Goal: Transaction & Acquisition: Subscribe to service/newsletter

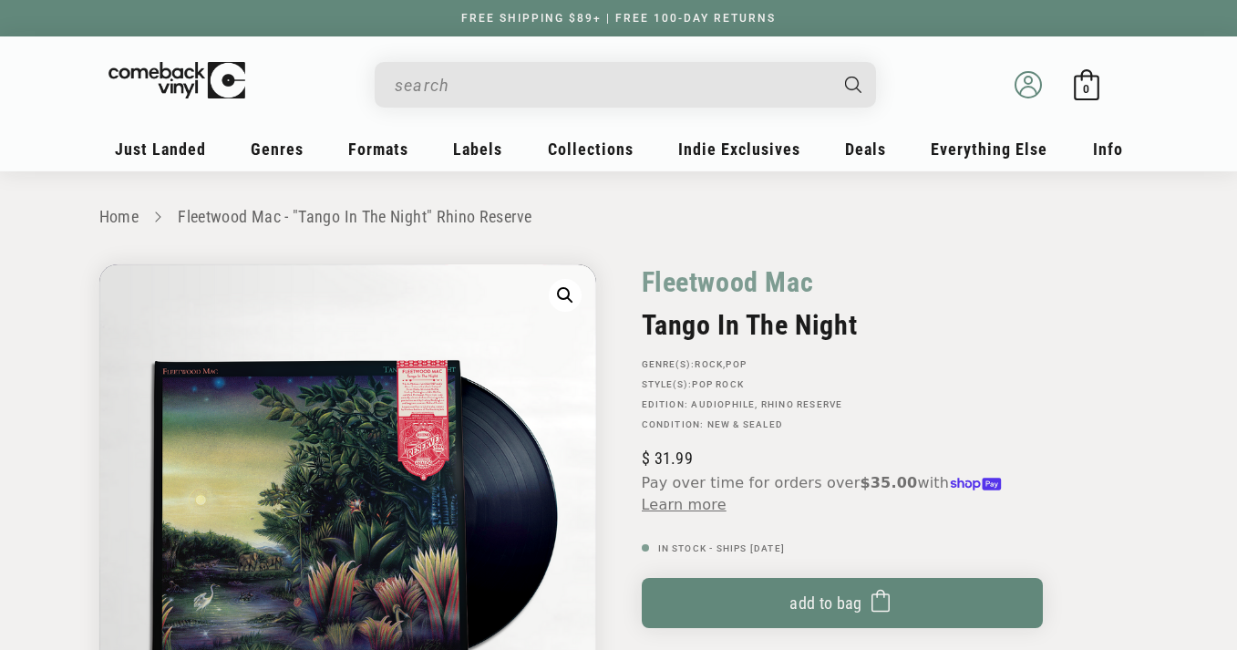
click at [1026, 87] on icon at bounding box center [1027, 84] width 27 height 27
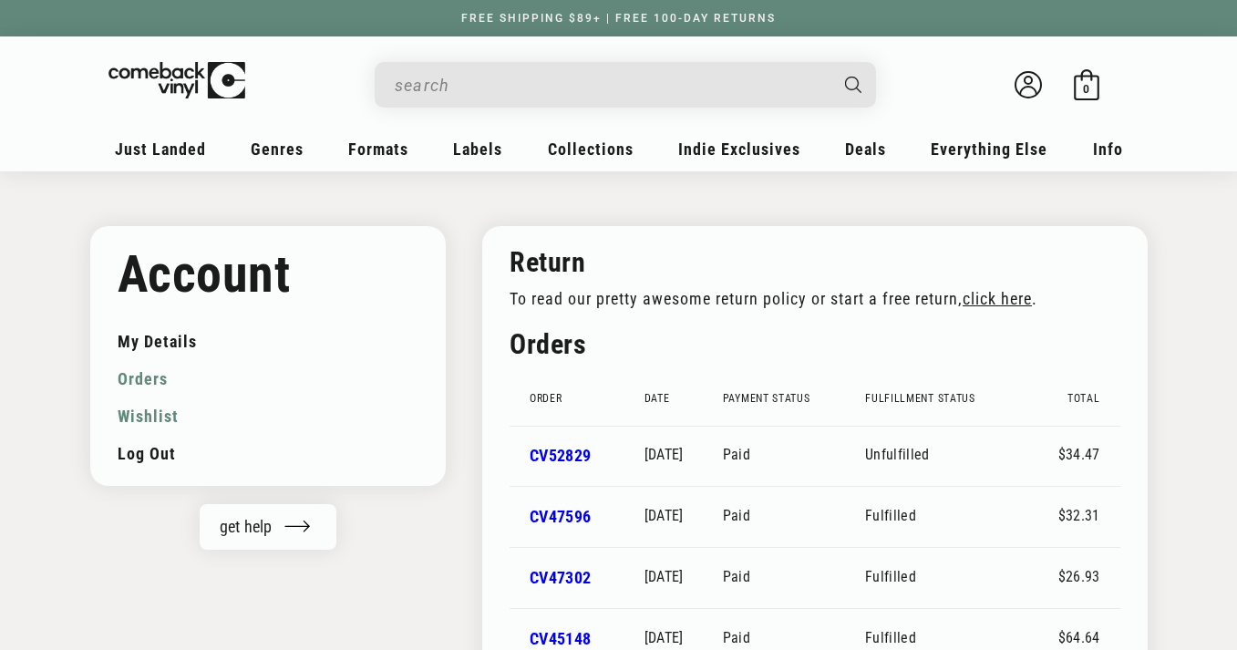
click at [146, 414] on link "Wishlist" at bounding box center [269, 415] width 302 height 37
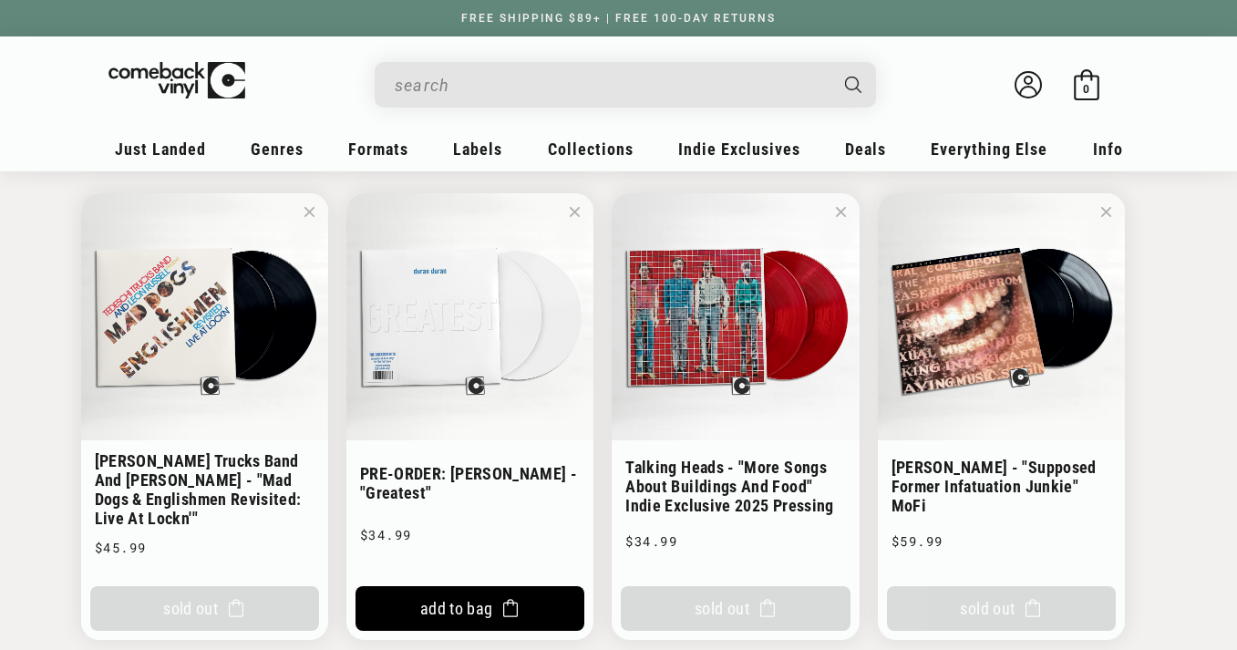
scroll to position [1564, 0]
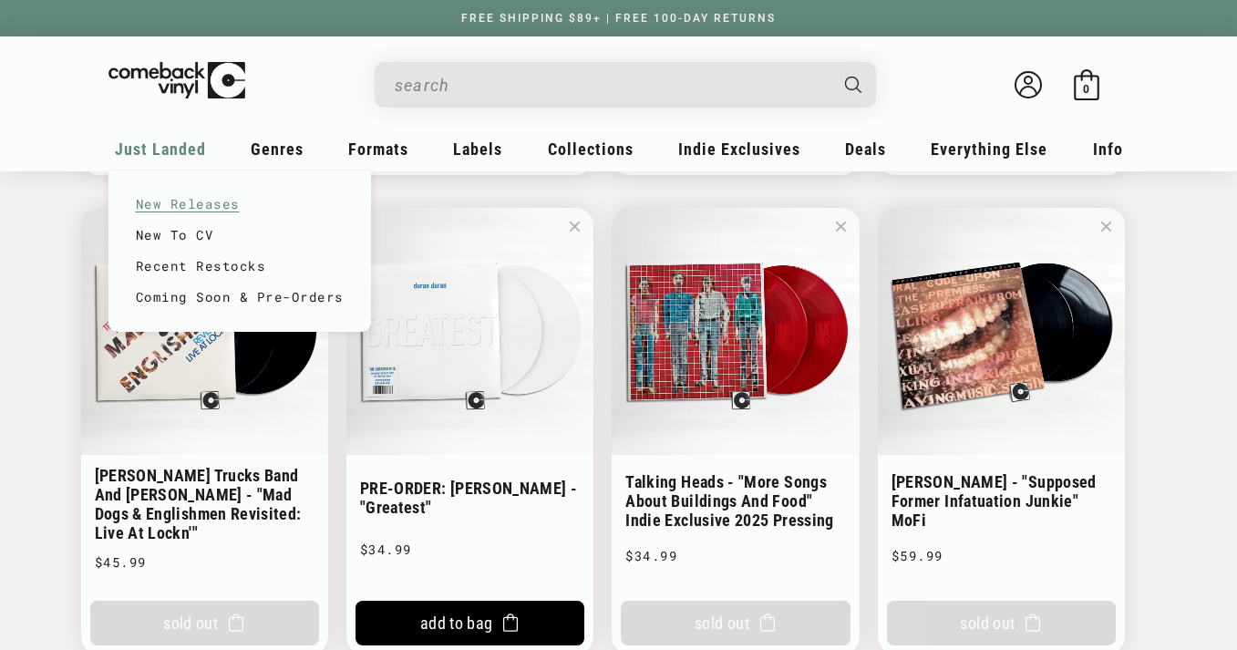
click at [194, 202] on link "New Releases" at bounding box center [240, 204] width 208 height 31
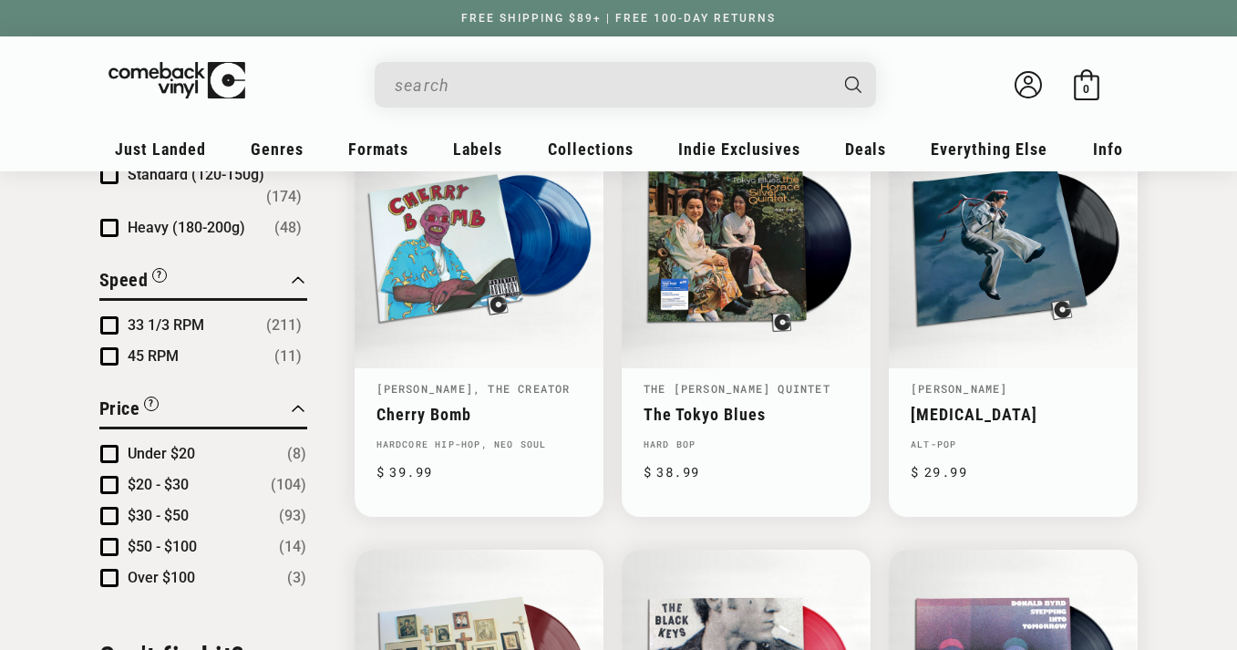
scroll to position [1575, 0]
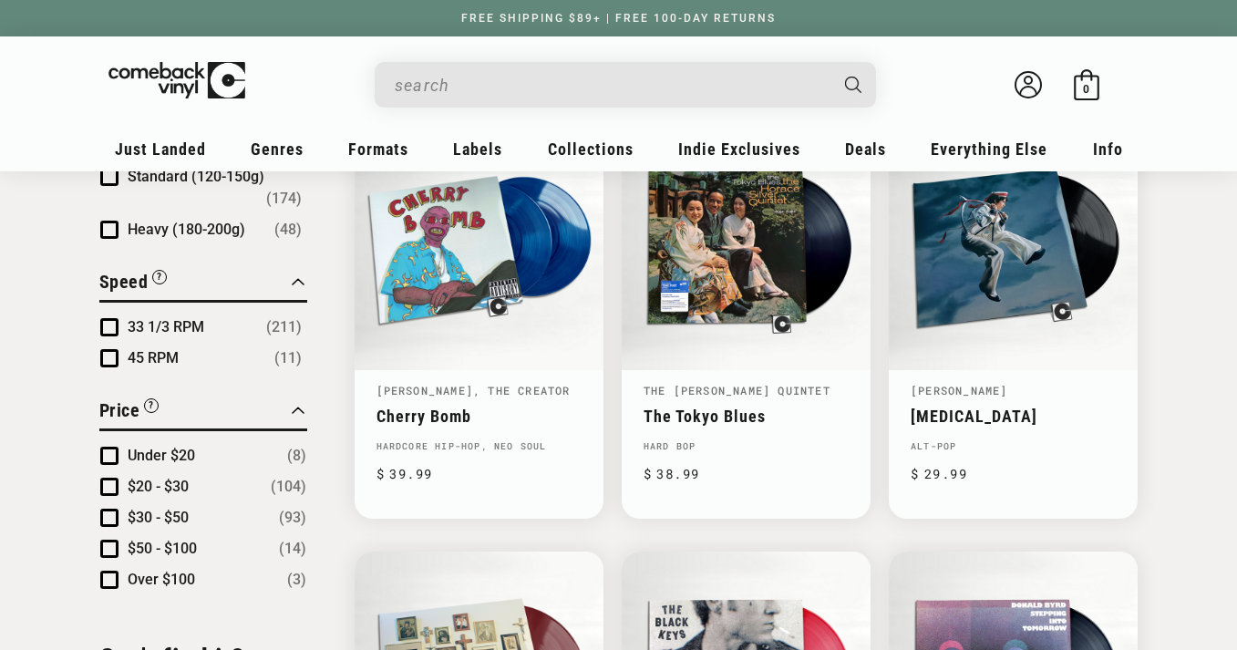
click at [541, 84] on input "When autocomplete results are available use up and down arrows to review and en…" at bounding box center [611, 85] width 432 height 37
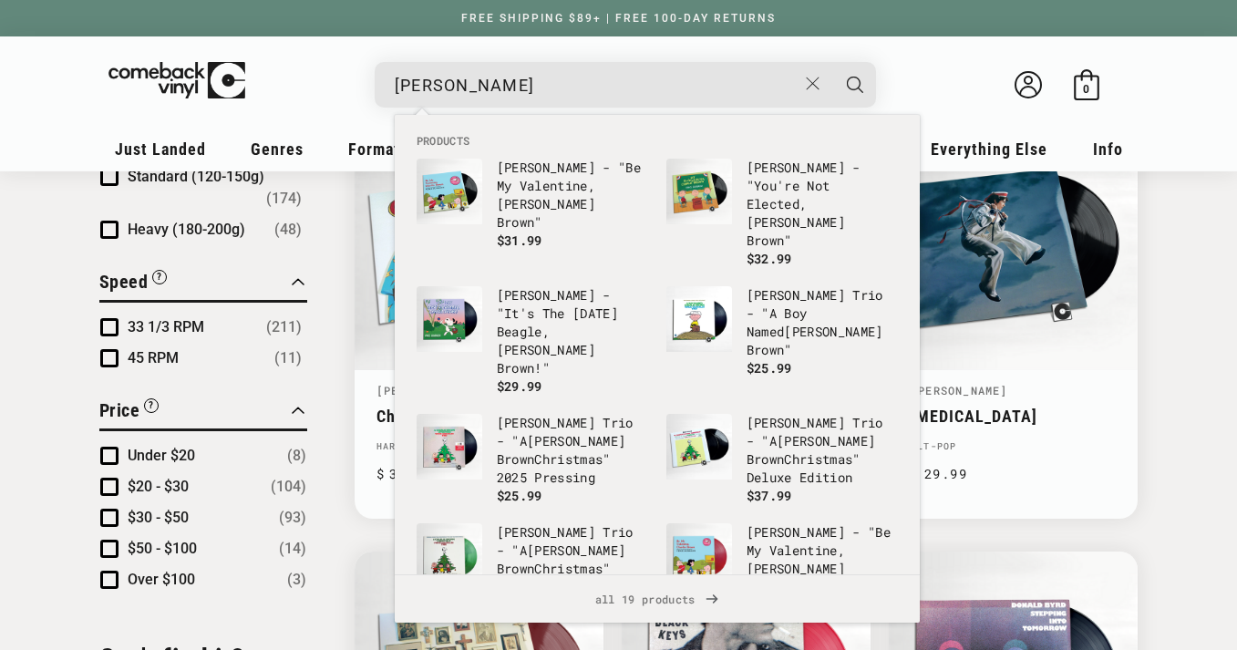
type input "[PERSON_NAME]"
click at [832, 62] on button "Search" at bounding box center [855, 85] width 46 height 46
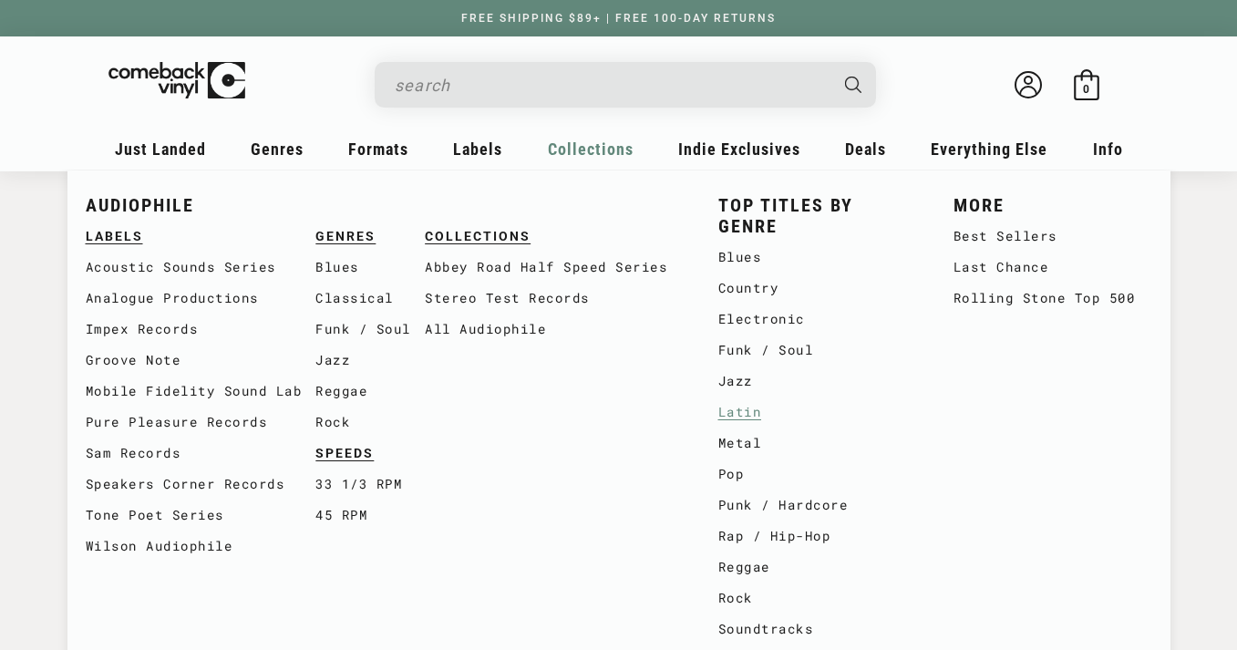
type input "[PERSON_NAME]"
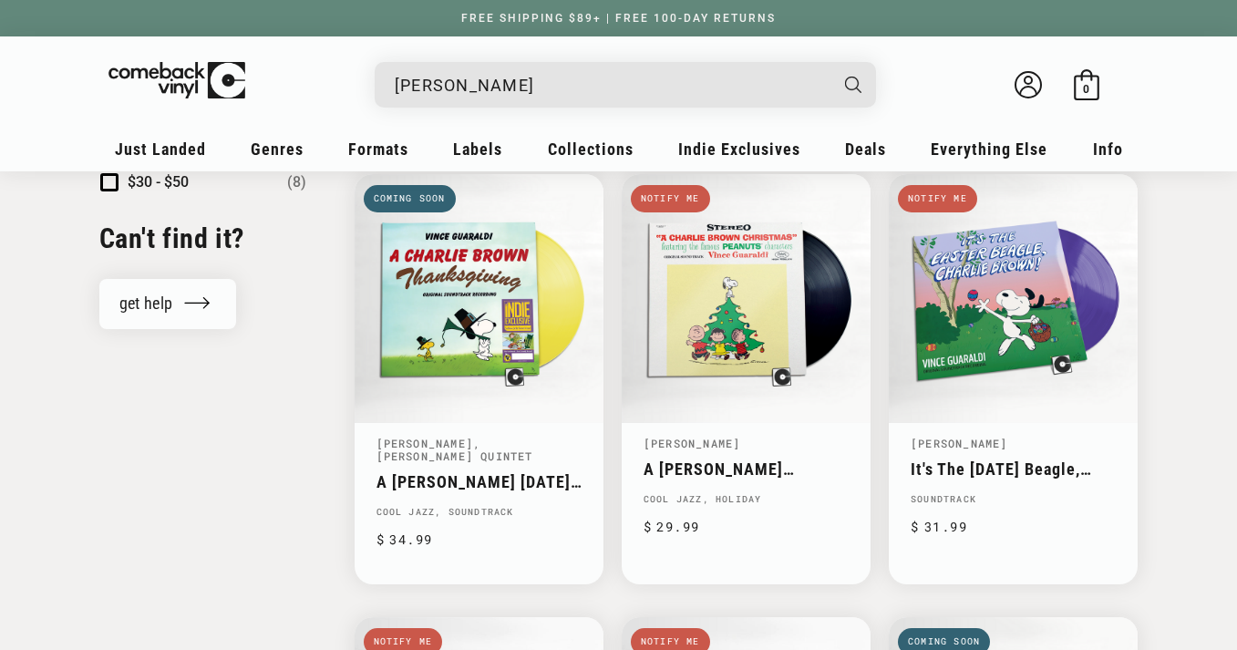
scroll to position [1538, 0]
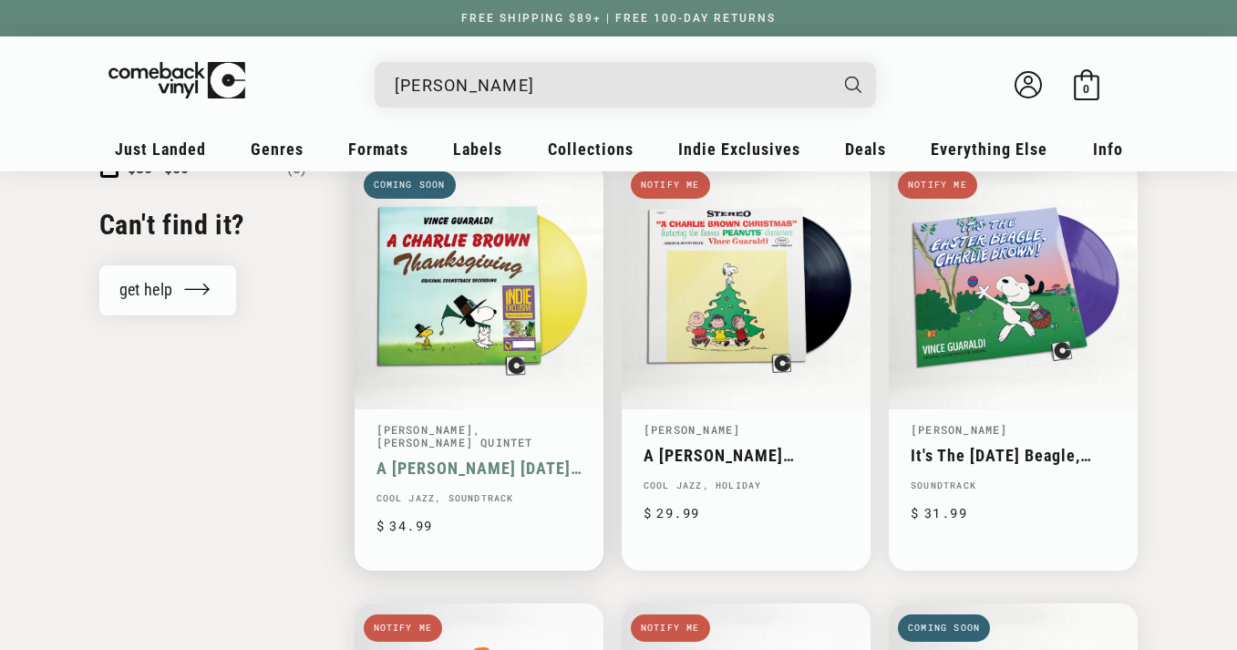
click at [450, 458] on link "A [PERSON_NAME] [DATE] (Original Soundtrack Recording)" at bounding box center [478, 467] width 205 height 19
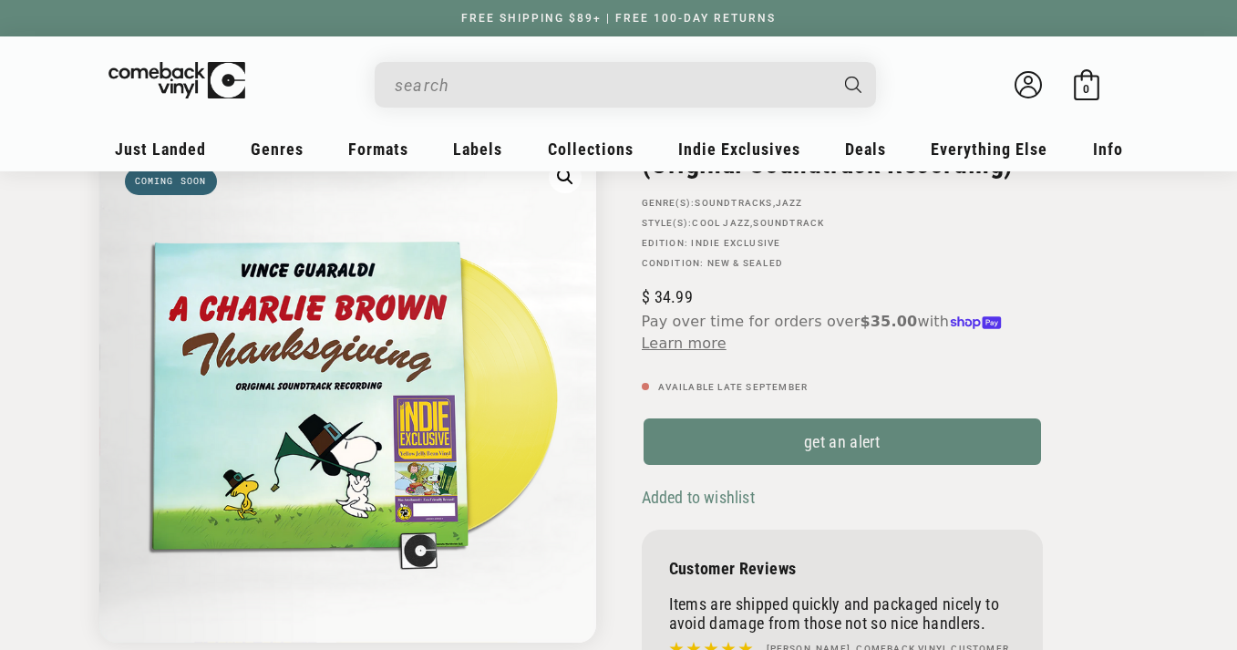
scroll to position [240, 0]
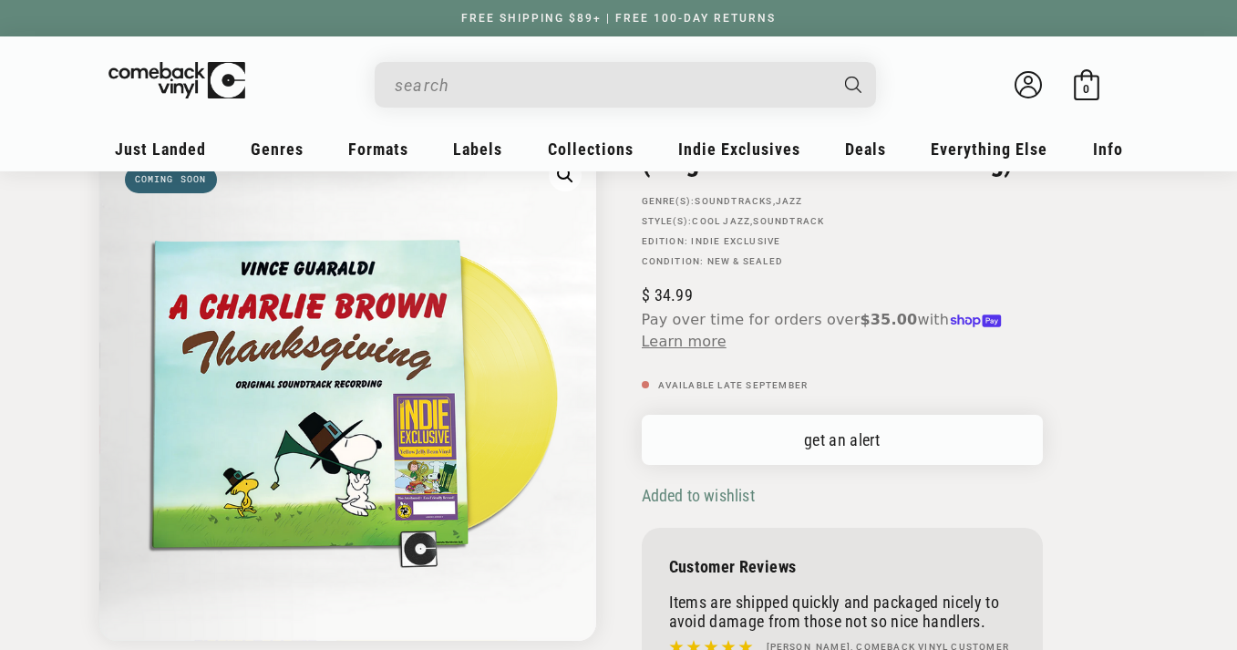
click at [798, 454] on link "get an alert" at bounding box center [842, 440] width 401 height 50
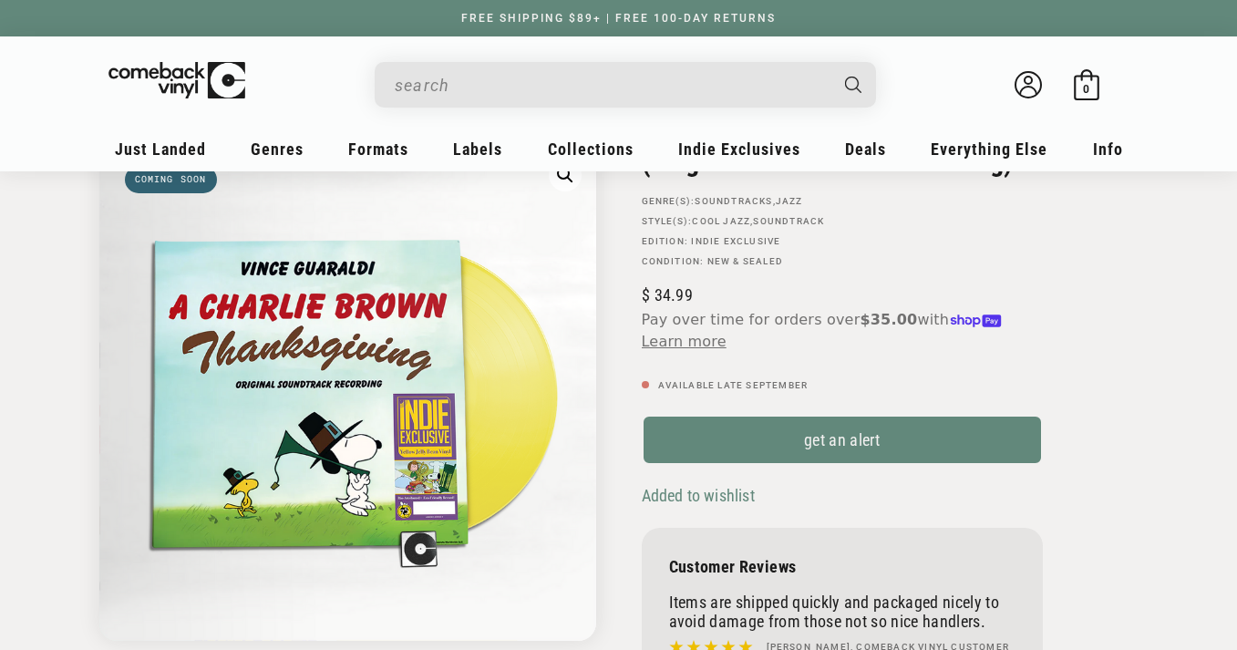
scroll to position [0, 0]
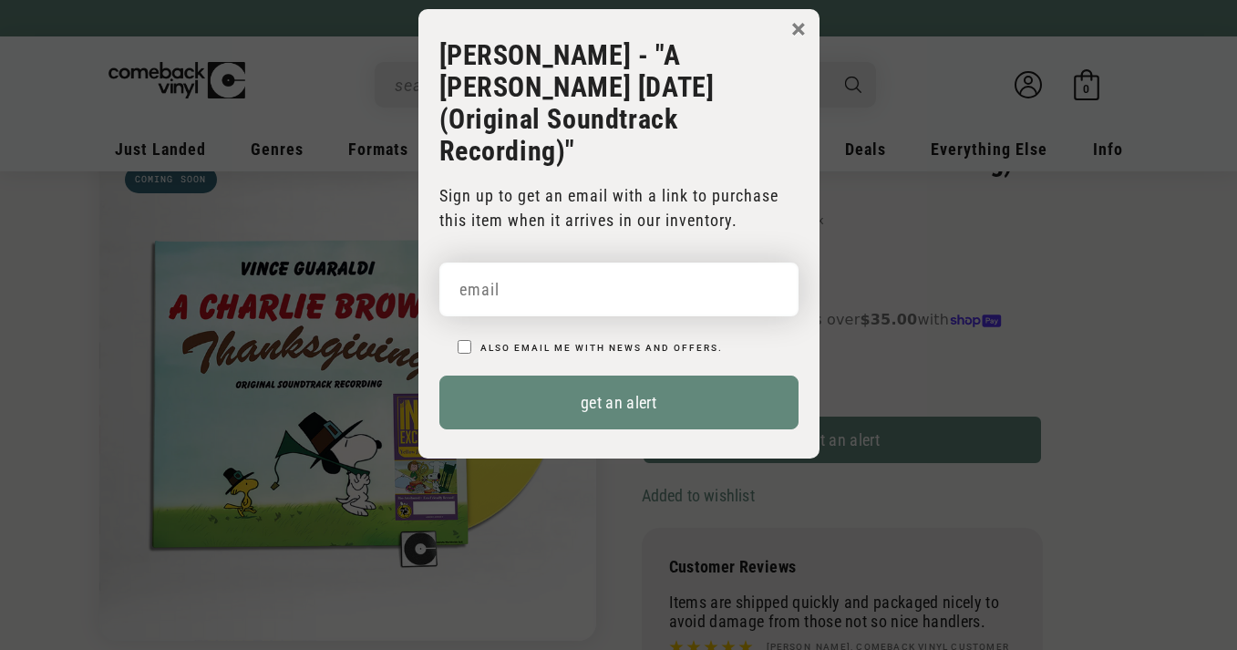
click at [584, 273] on input "email" at bounding box center [618, 289] width 359 height 54
type input "ndalton13@outlook.com"
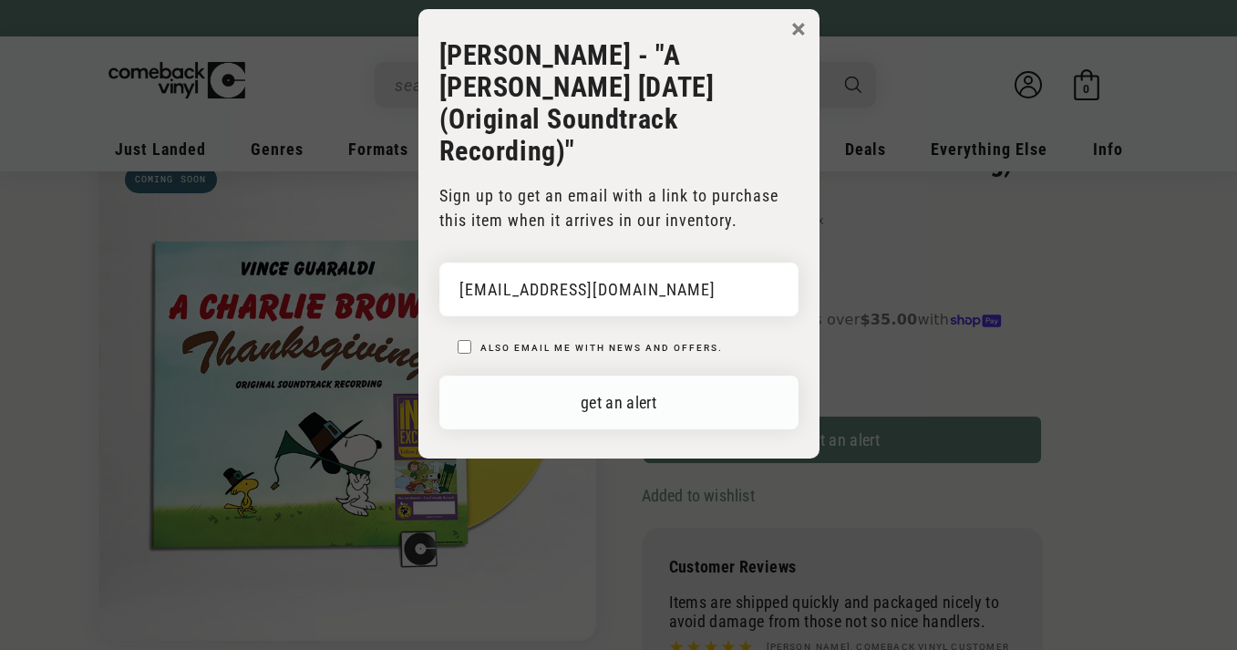
click at [628, 376] on button "get an alert" at bounding box center [618, 403] width 359 height 54
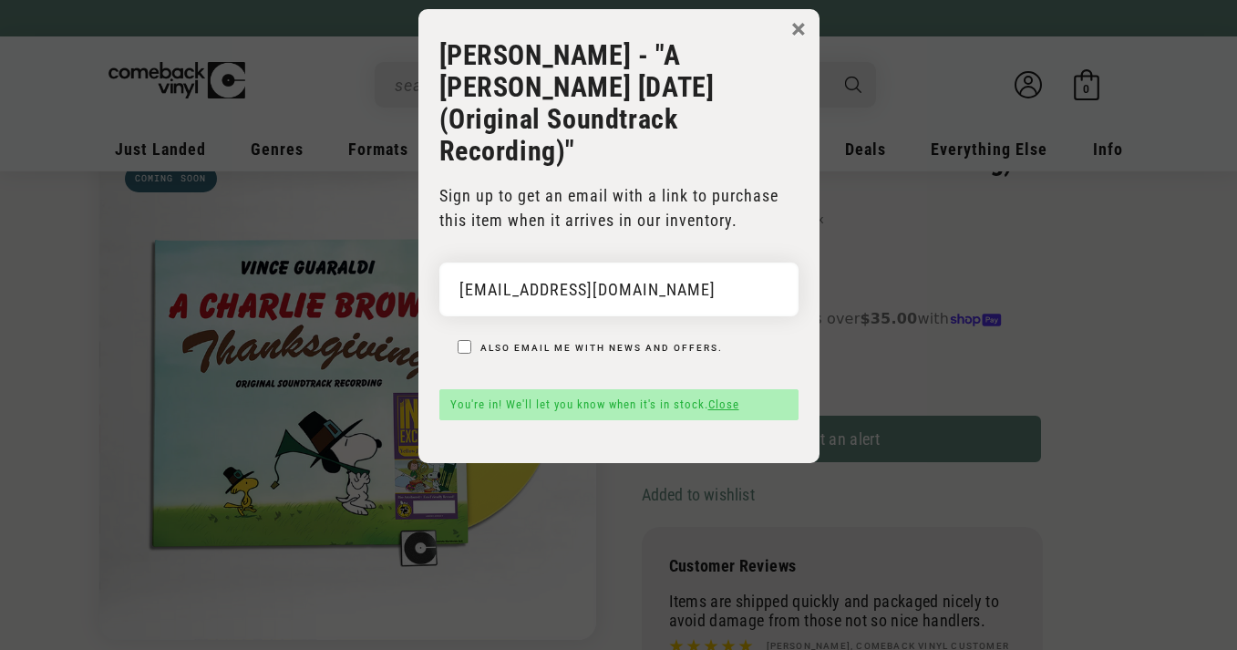
click at [801, 26] on button "×" at bounding box center [798, 28] width 15 height 27
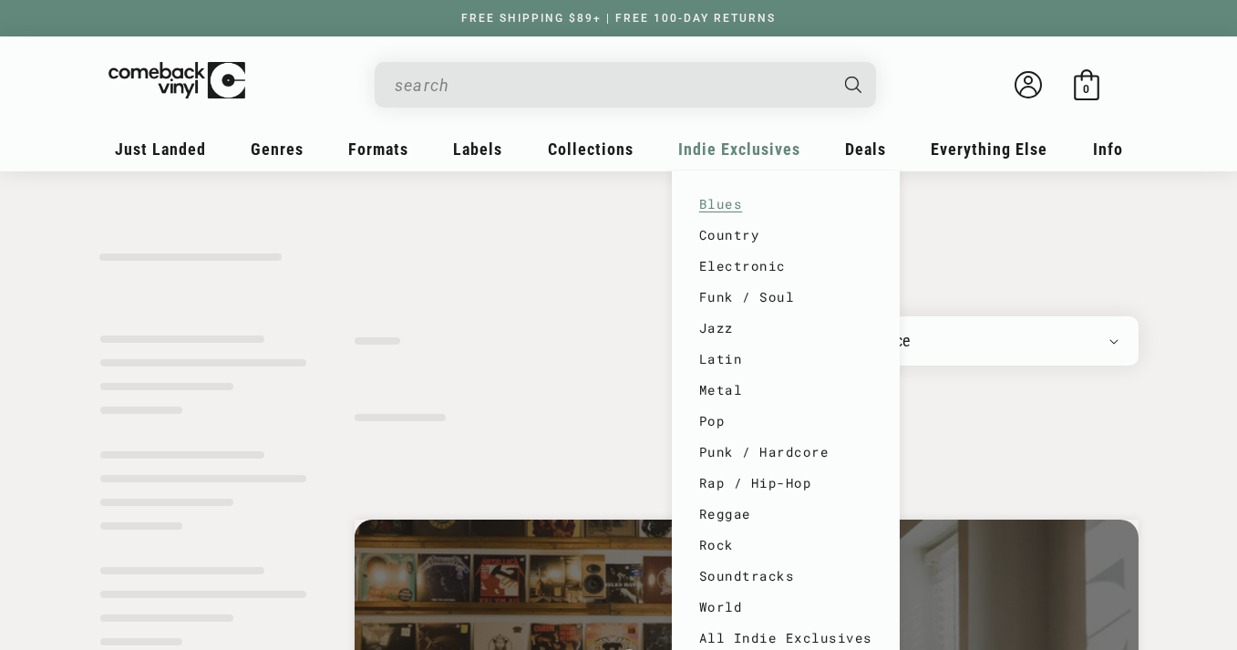
type input "charlie brown"
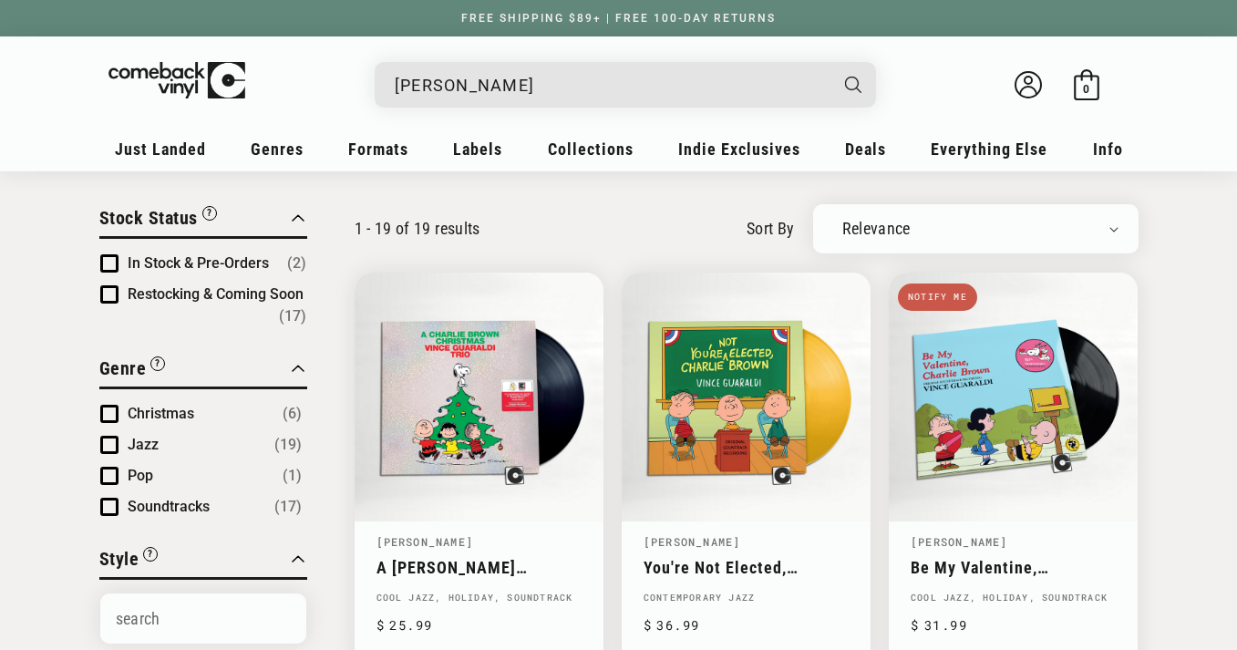
scroll to position [179, 0]
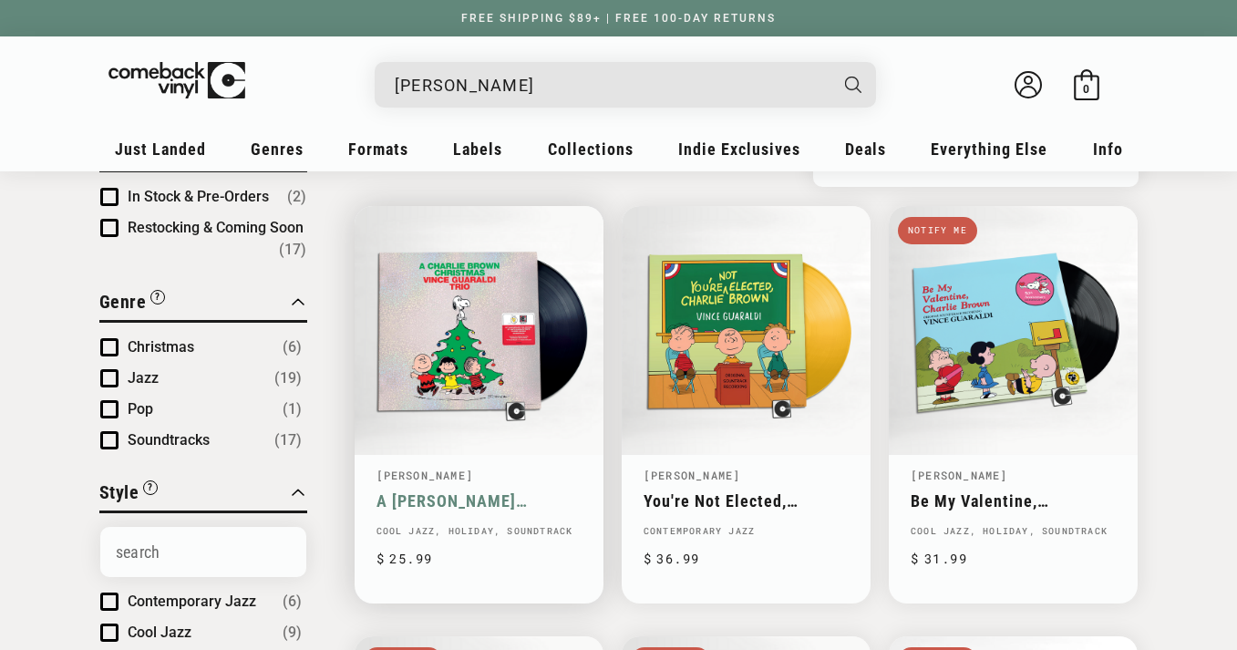
click at [480, 491] on link "A [PERSON_NAME] Christmas" at bounding box center [478, 500] width 205 height 19
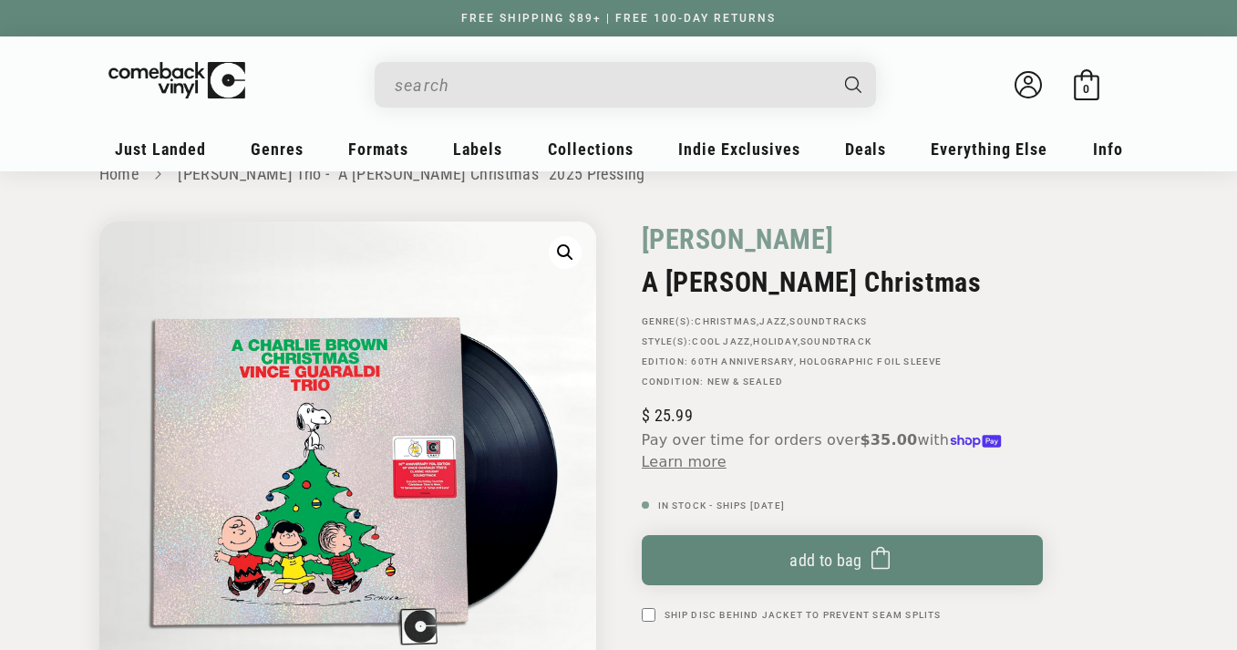
scroll to position [37, 0]
